Goal: Information Seeking & Learning: Learn about a topic

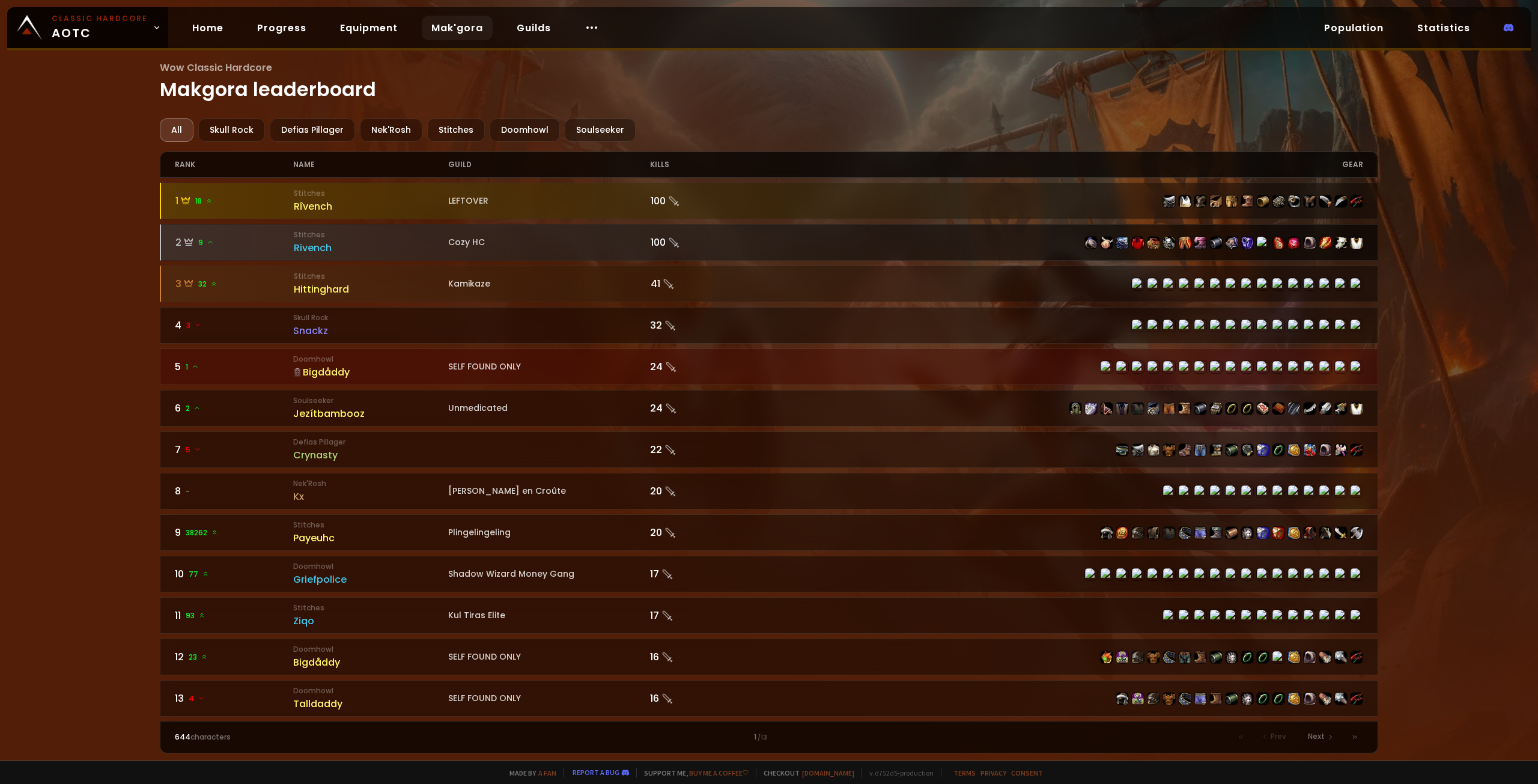
click at [393, 245] on div "Rivench" at bounding box center [370, 247] width 155 height 15
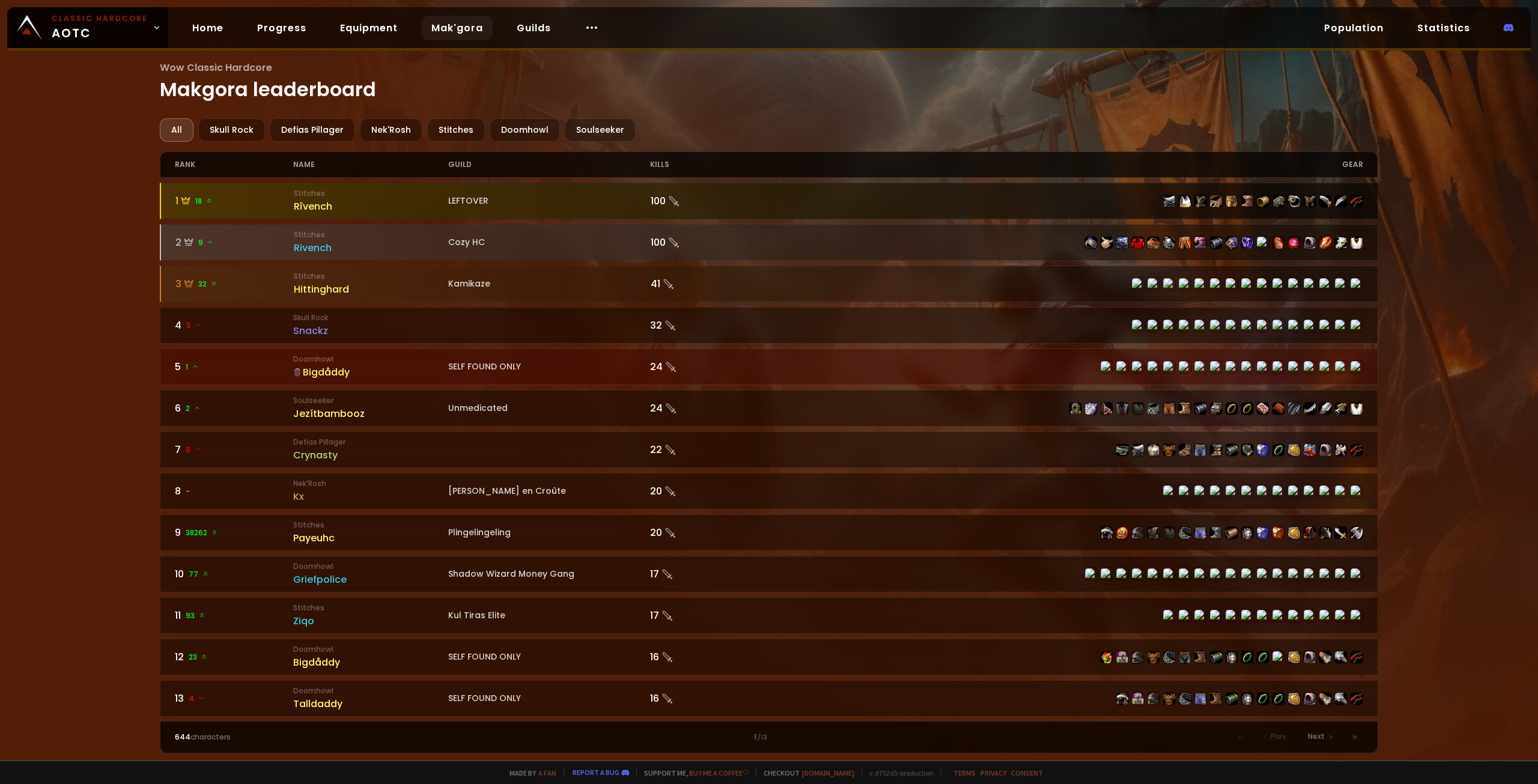
click at [376, 194] on small "Stitches" at bounding box center [370, 193] width 155 height 10
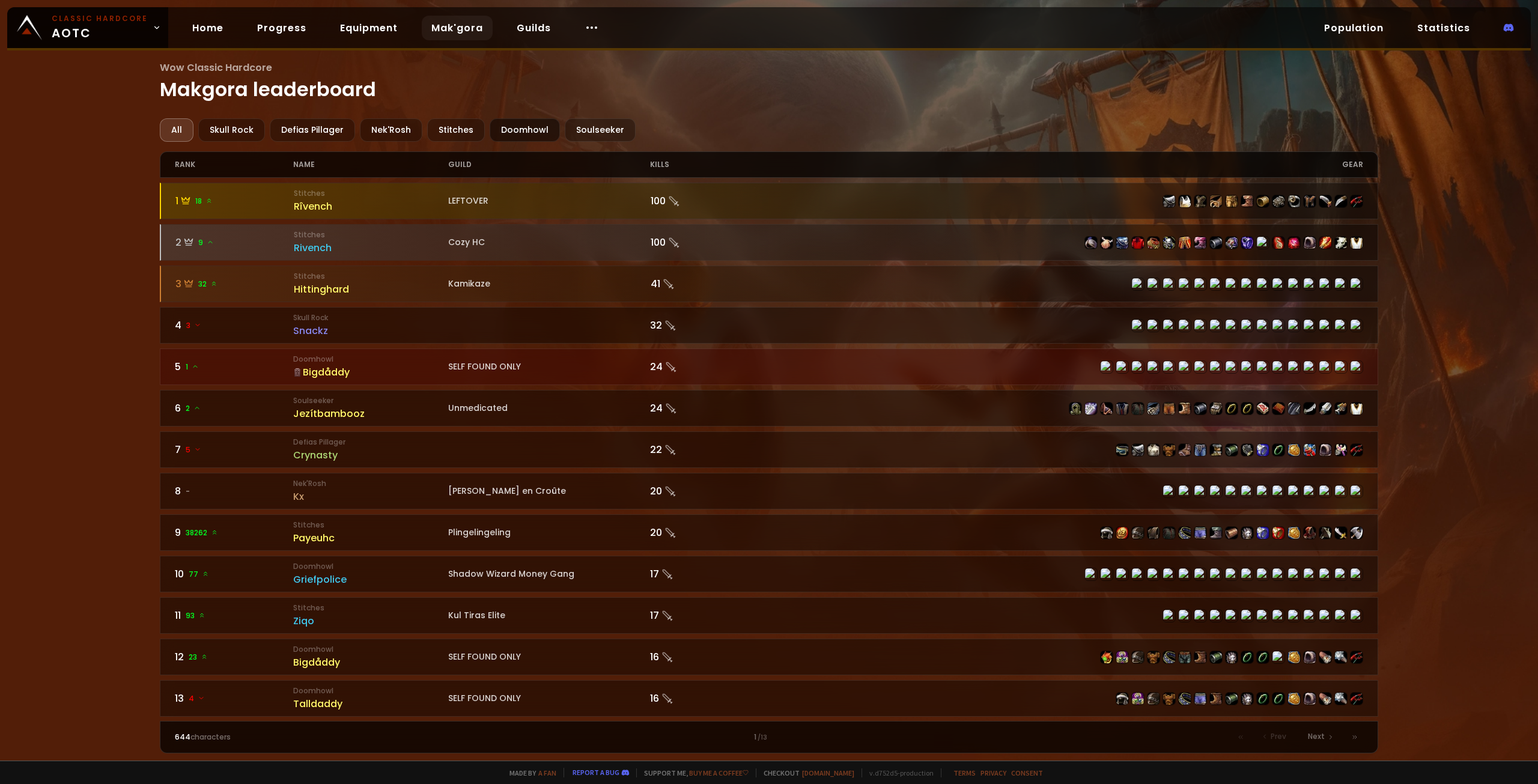
click at [508, 130] on div "Doomhowl" at bounding box center [525, 129] width 70 height 24
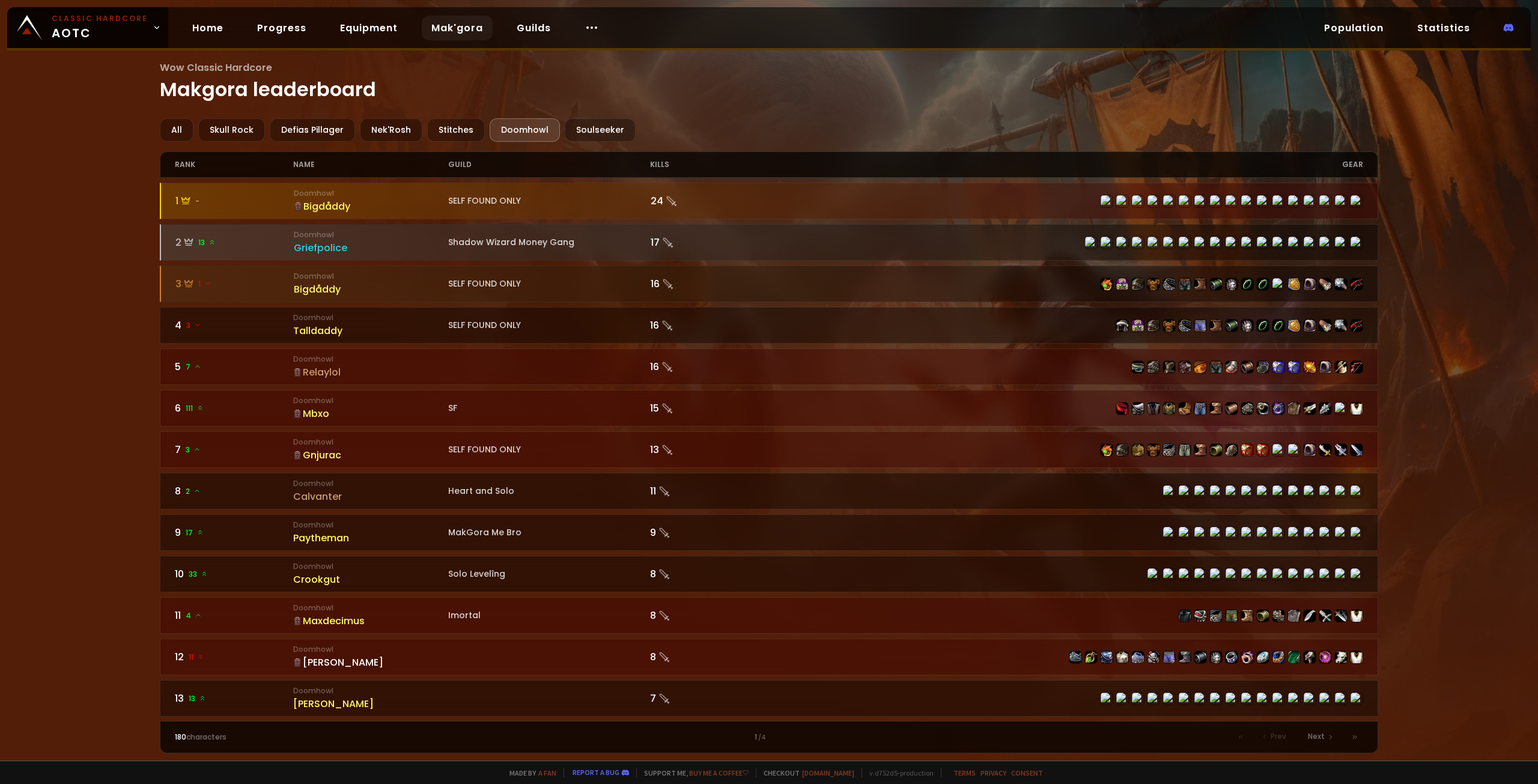
click at [151, 731] on div "Wow Classic Hardcore Makgora leaderboard All Skull Rock Defias Pillager Nek'Ros…" at bounding box center [769, 380] width 1538 height 760
drag, startPoint x: 199, startPoint y: 650, endPoint x: 51, endPoint y: 558, distance: 174.3
drag, startPoint x: 51, startPoint y: 558, endPoint x: 35, endPoint y: 287, distance: 271.5
click at [35, 287] on div "Wow Classic Hardcore Makgora leaderboard All Skull Rock Defias Pillager Nek'Ros…" at bounding box center [769, 380] width 1538 height 760
drag, startPoint x: 22, startPoint y: 304, endPoint x: 52, endPoint y: 176, distance: 131.5
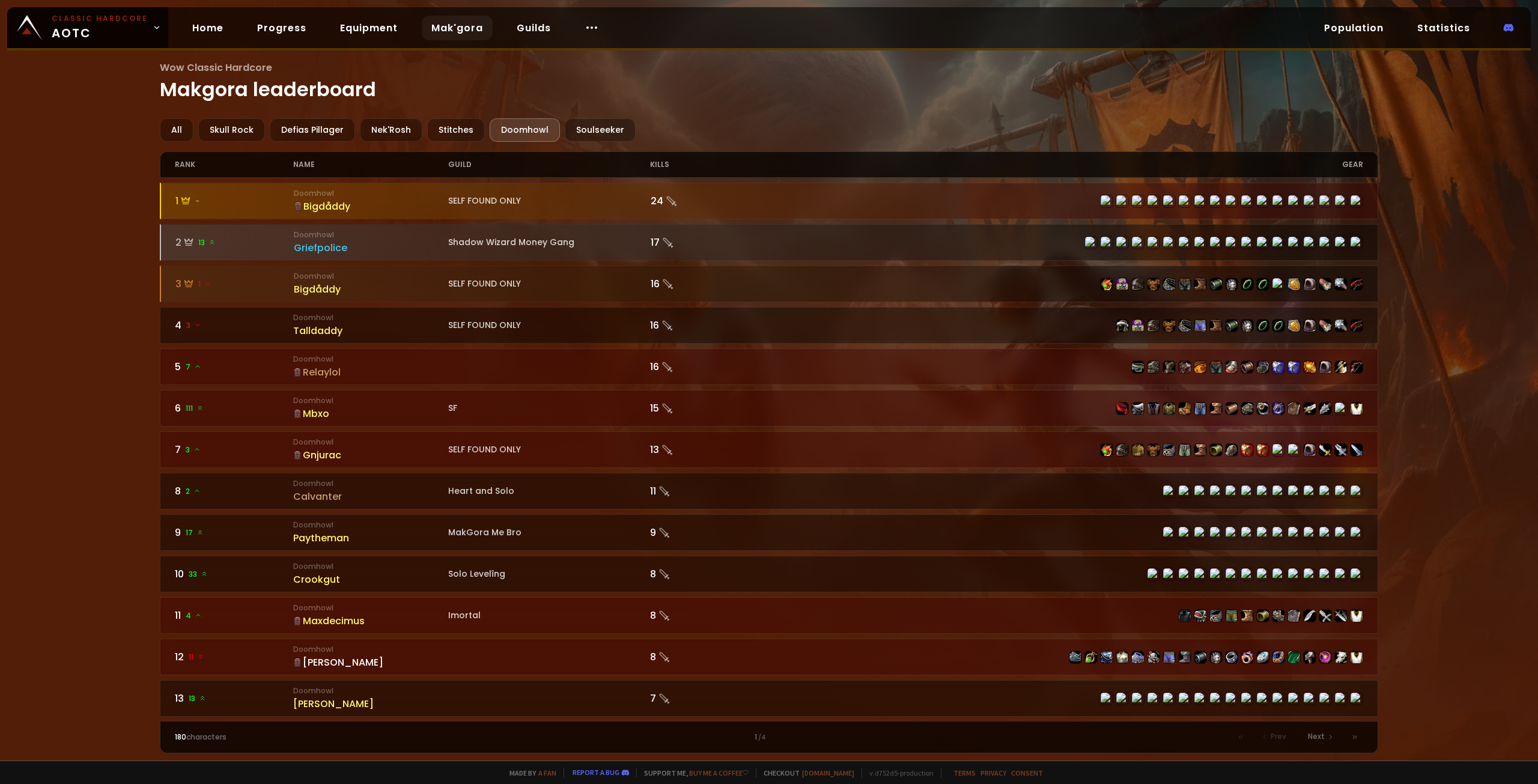
click at [45, 176] on div "Wow Classic Hardcore Makgora leaderboard All Skull Rock Defias Pillager Nek'Ros…" at bounding box center [769, 380] width 1538 height 760
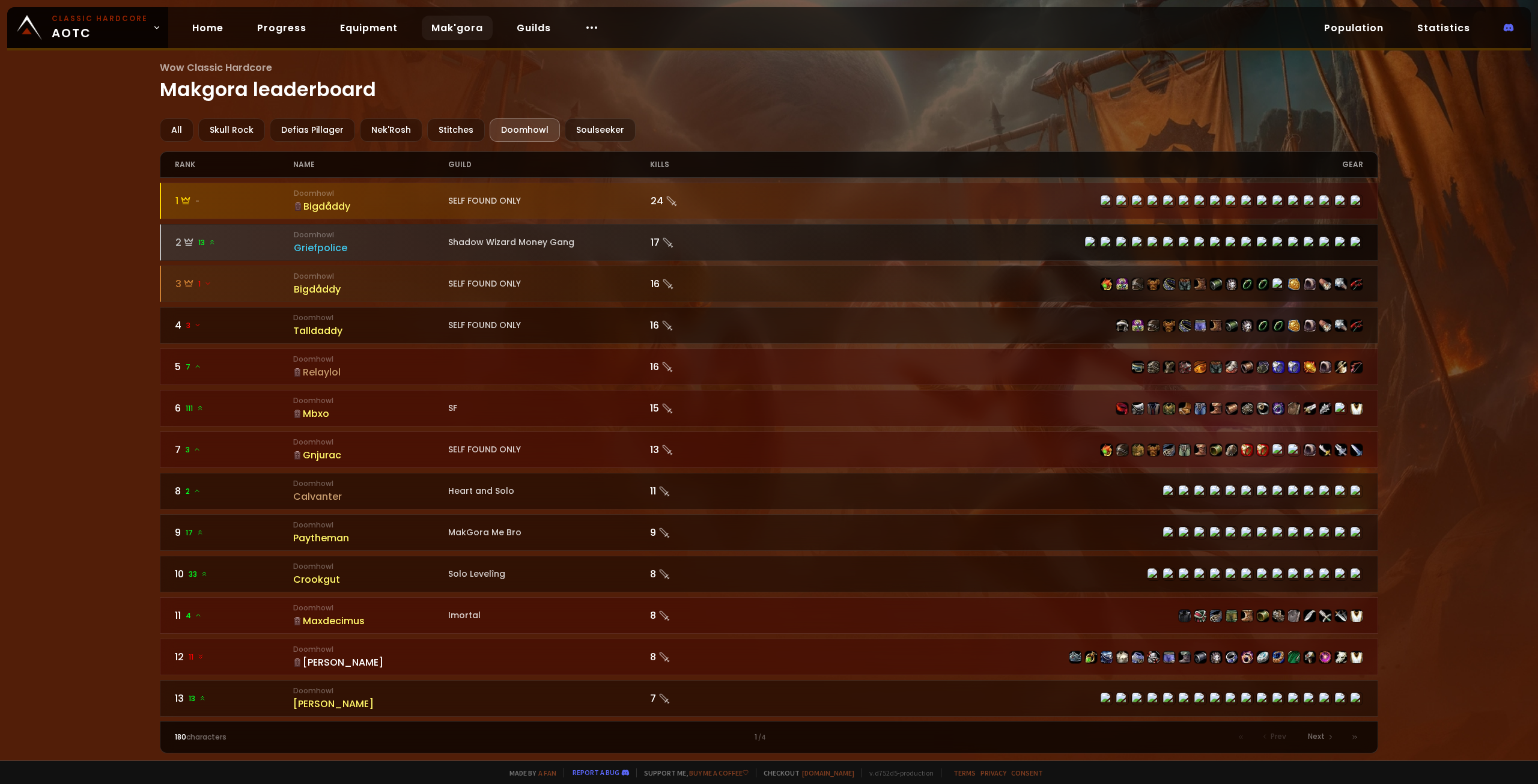
click at [210, 238] on icon at bounding box center [212, 242] width 7 height 7
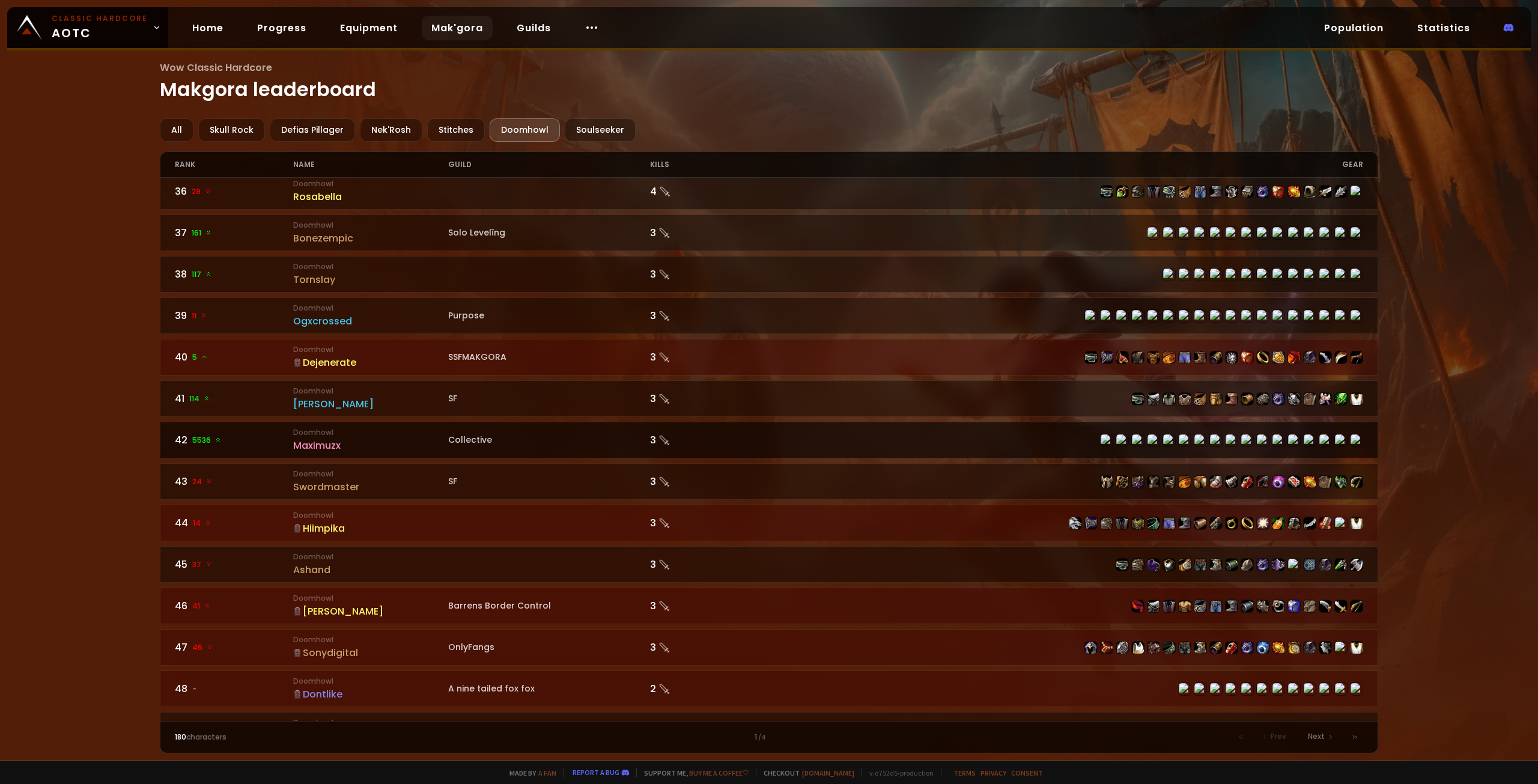
scroll to position [1461, 0]
